Goal: Navigation & Orientation: Find specific page/section

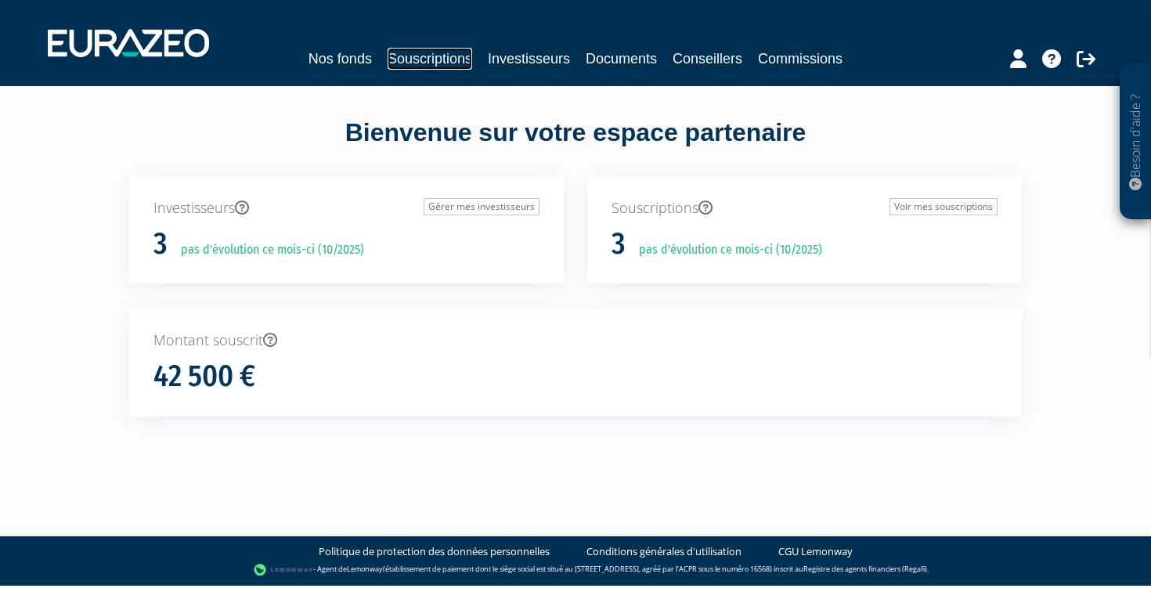
click at [443, 49] on link "Souscriptions" at bounding box center [430, 59] width 85 height 22
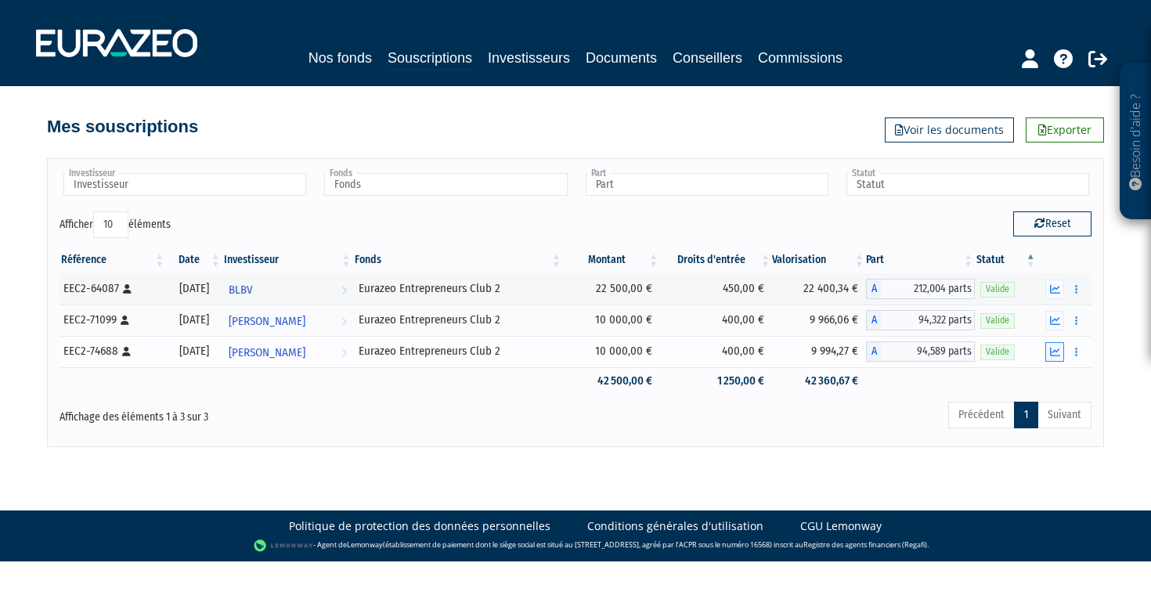
click at [1053, 353] on icon "button" at bounding box center [1055, 352] width 10 height 10
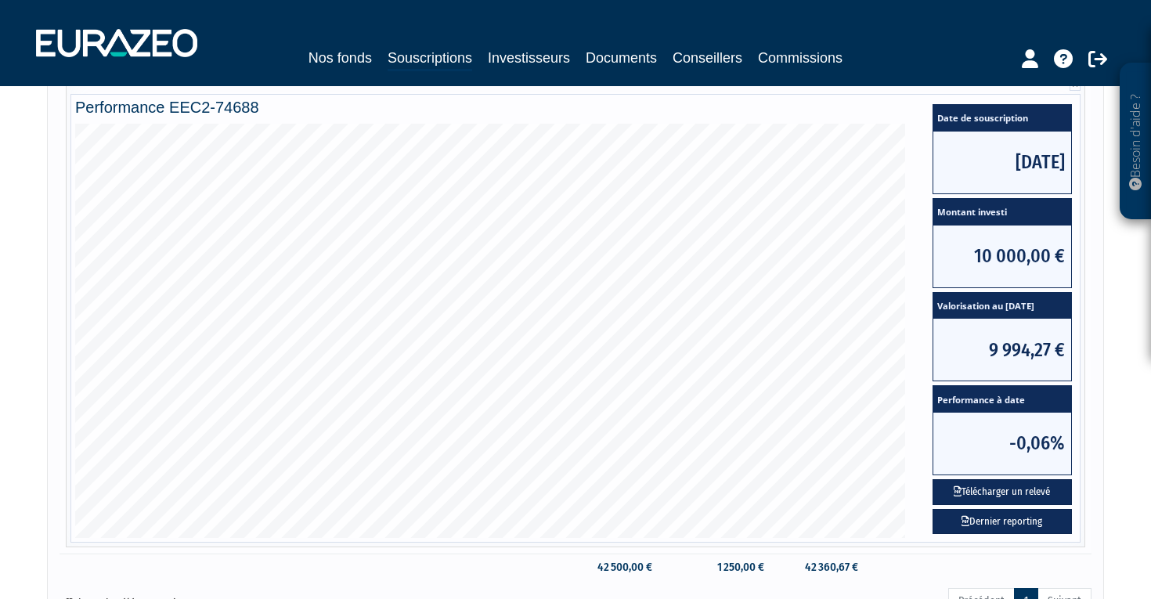
scroll to position [298, 0]
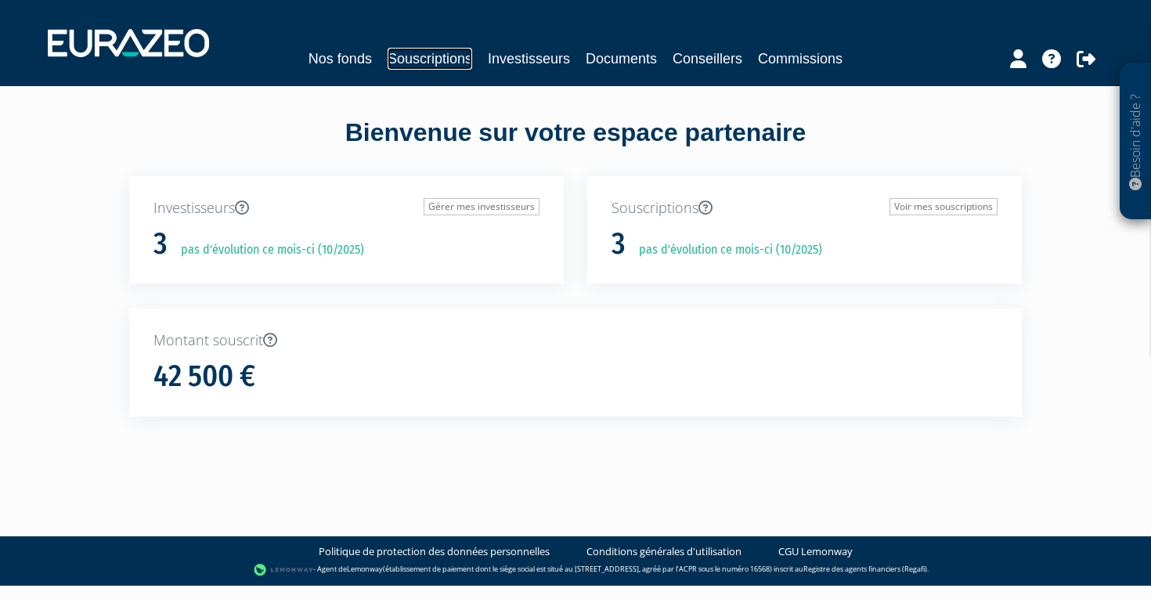
click at [439, 52] on link "Souscriptions" at bounding box center [430, 59] width 85 height 22
